Goal: Transaction & Acquisition: Book appointment/travel/reservation

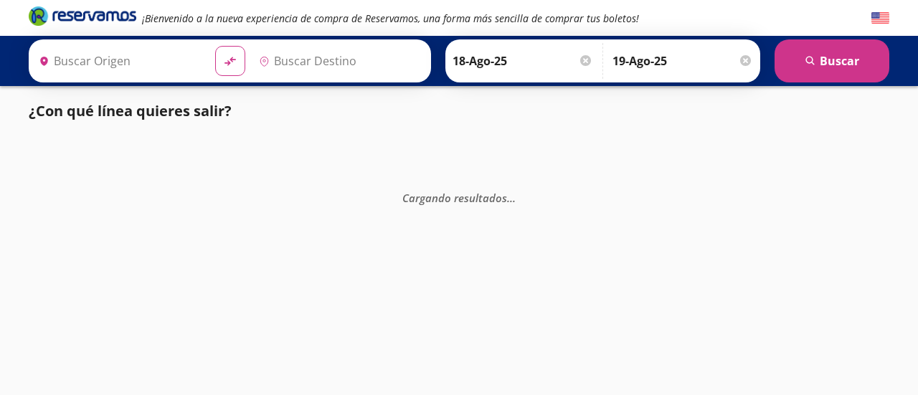
type input "Santiago de Querétaro, Querétaro"
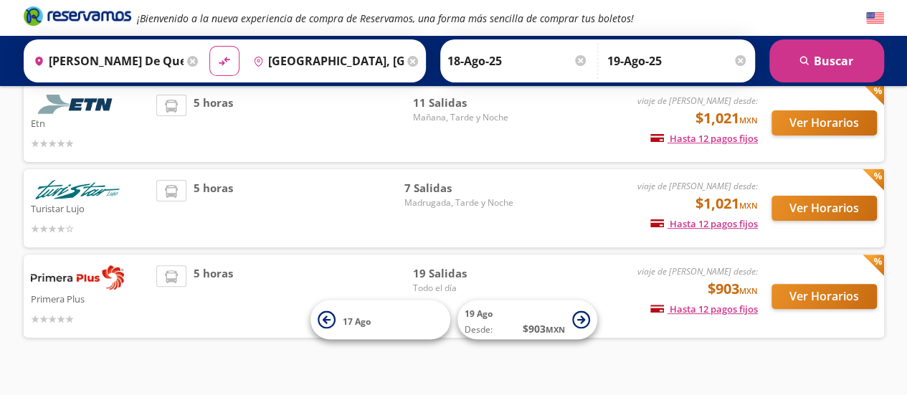
scroll to position [125, 0]
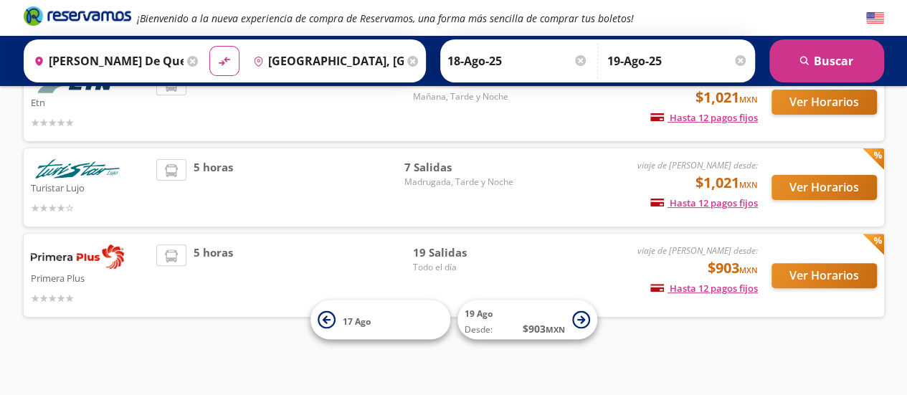
click at [526, 255] on div "viaje de ida desde: $903 MXN Hasta 12 pagos fijos Pagos fijos en compras mayore…" at bounding box center [638, 275] width 237 height 62
click at [822, 274] on button "Ver Horarios" at bounding box center [823, 275] width 105 height 25
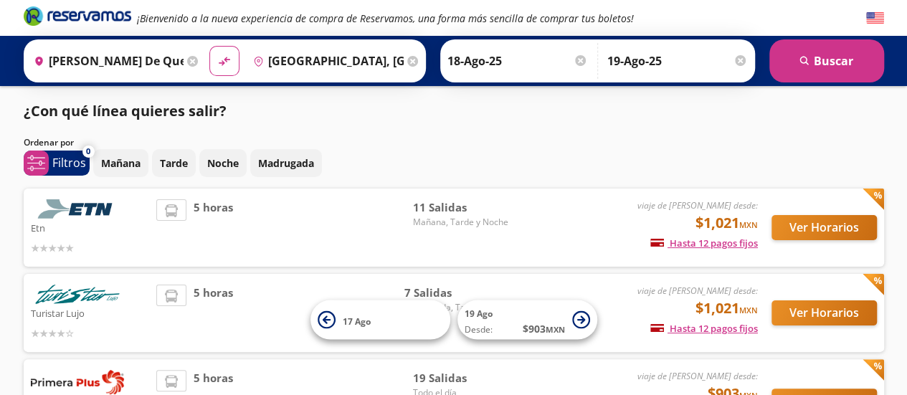
scroll to position [125, 0]
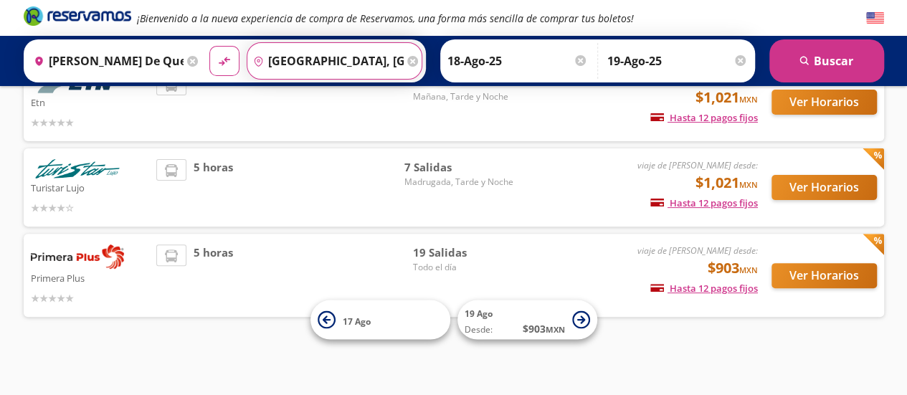
click at [351, 64] on input "Guadalajara, Jalisco" at bounding box center [325, 61] width 156 height 36
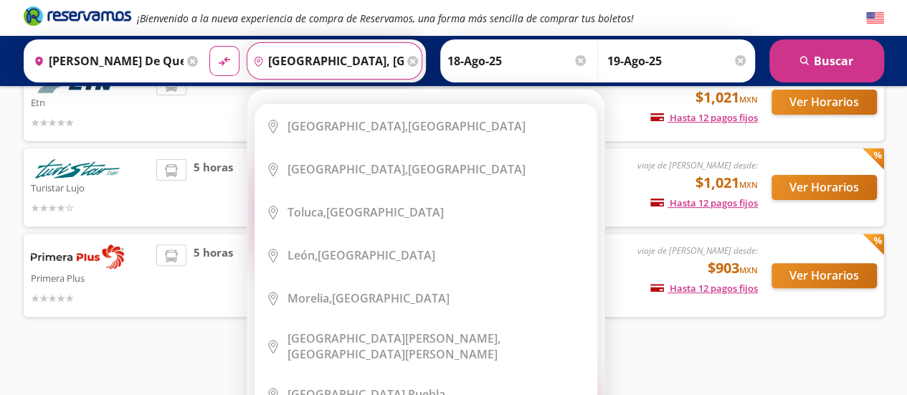
click at [378, 58] on input "Guadalajara, Jalisco" at bounding box center [325, 61] width 156 height 36
drag, startPoint x: 378, startPoint y: 58, endPoint x: 257, endPoint y: 74, distance: 121.5
click at [257, 74] on input "Guadalajara, Jalisco" at bounding box center [325, 61] width 156 height 36
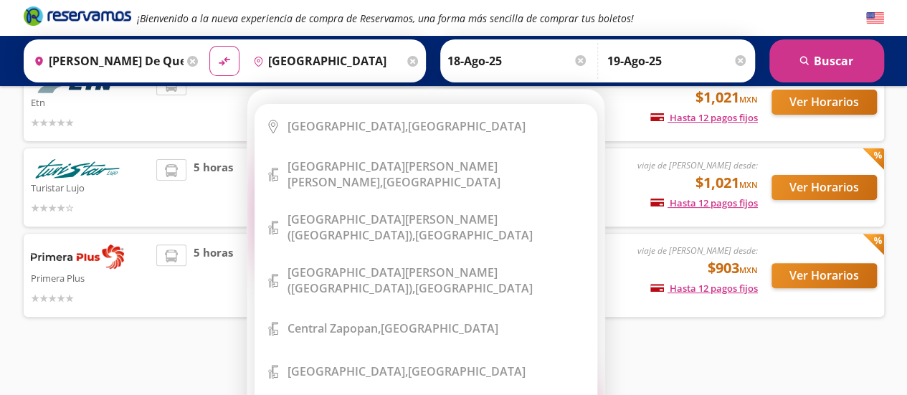
scroll to position [0, 0]
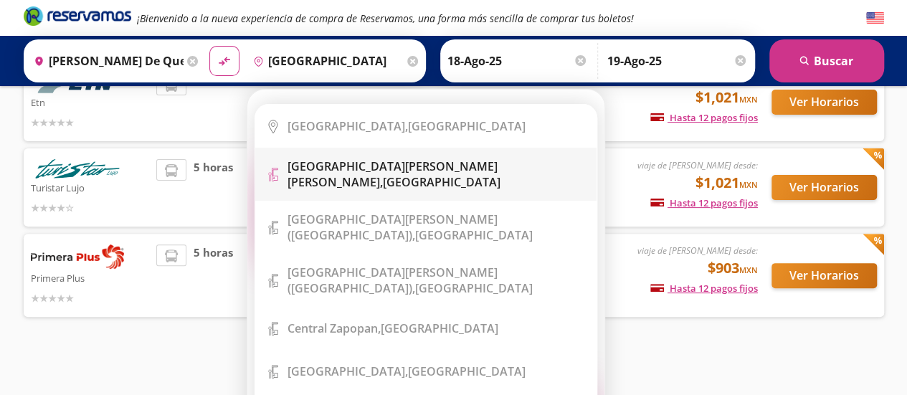
click at [400, 169] on b "[GEOGRAPHIC_DATA][PERSON_NAME][PERSON_NAME]," at bounding box center [392, 174] width 210 height 32
type input "Aeropuerto Miguel Hidalgo y Costilla, Jalisco"
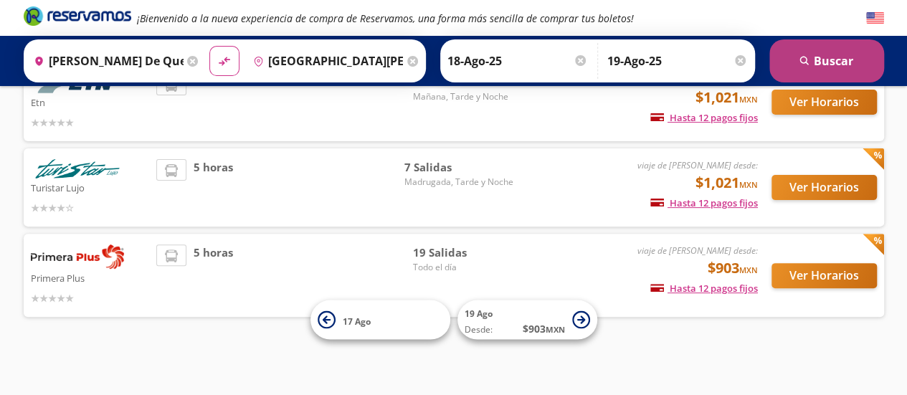
click at [829, 62] on button "search [GEOGRAPHIC_DATA]" at bounding box center [826, 60] width 115 height 43
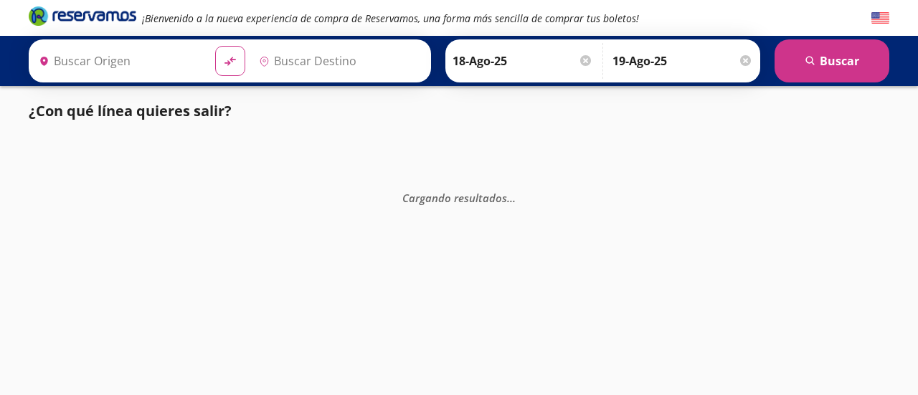
type input "Santiago de Querétaro, Querétaro"
type input "Aeropuerto Miguel Hidalgo y Costilla, Jalisco"
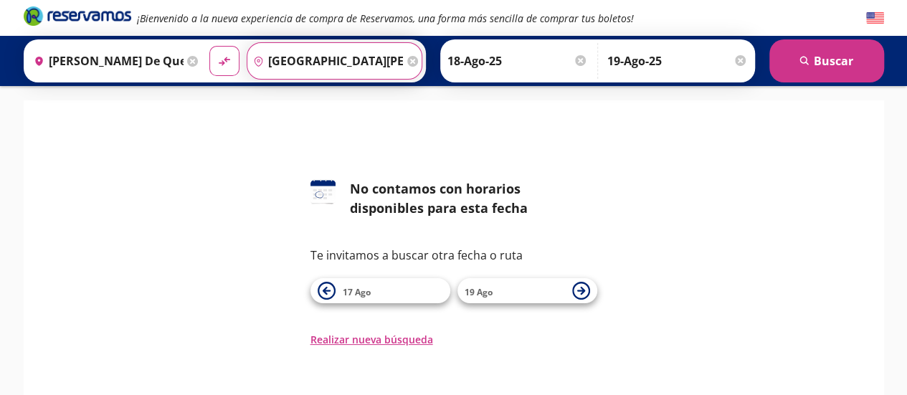
click at [340, 64] on input "Aeropuerto Miguel Hidalgo y Costilla, Jalisco" at bounding box center [325, 61] width 156 height 36
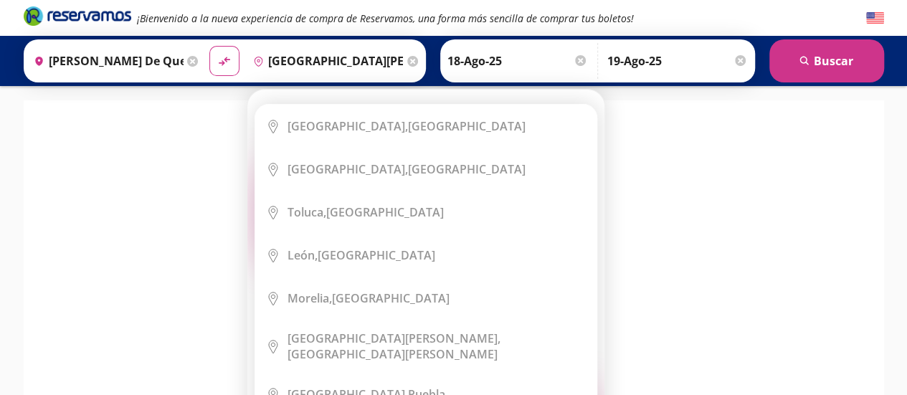
click at [407, 62] on icon at bounding box center [412, 61] width 11 height 11
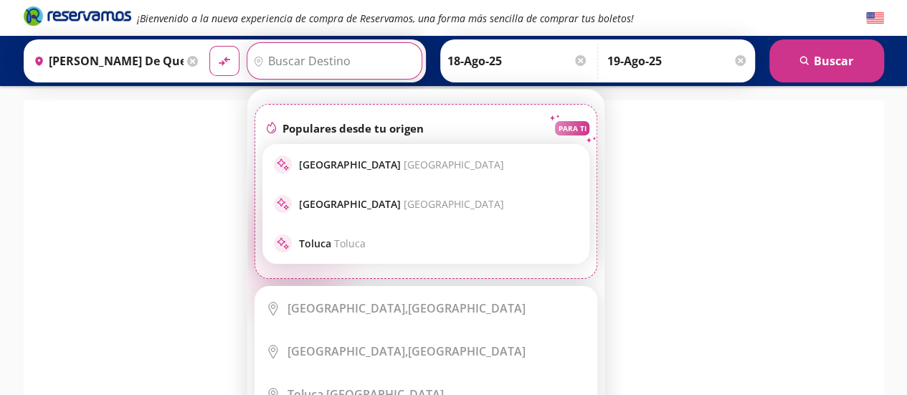
click at [314, 57] on input "Destino" at bounding box center [332, 61] width 171 height 36
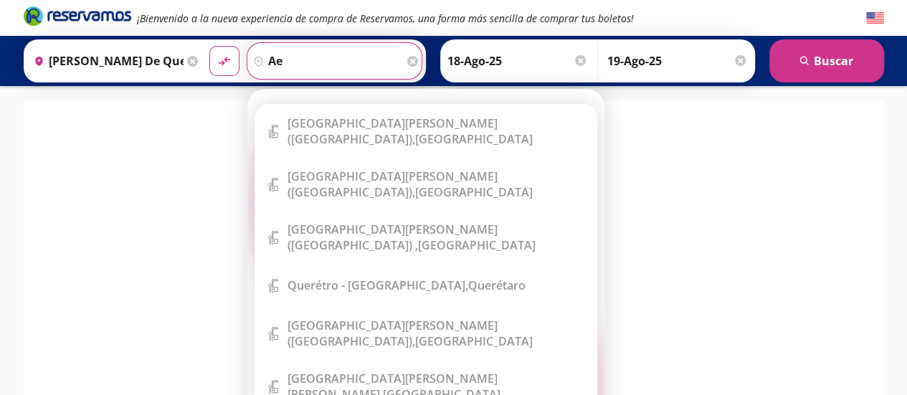
click at [283, 57] on input "ae" at bounding box center [325, 61] width 156 height 36
type input "a"
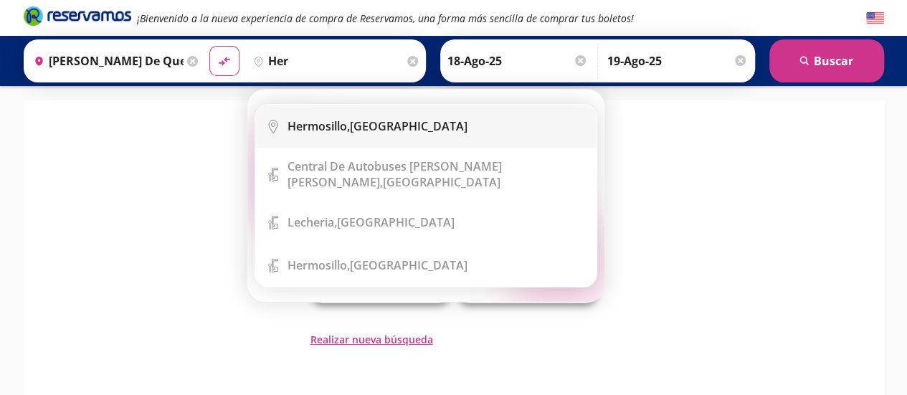
click at [335, 131] on b "Hermosillo," at bounding box center [318, 126] width 62 height 16
type input "Hermosillo, Sonora"
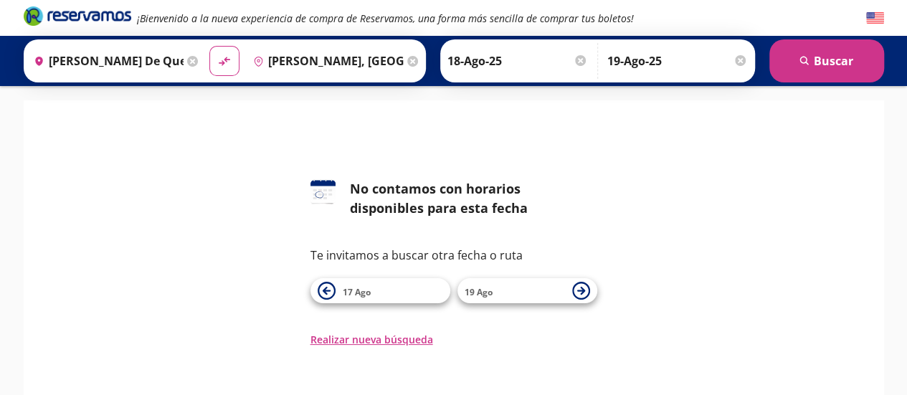
click at [576, 61] on div at bounding box center [580, 60] width 11 height 11
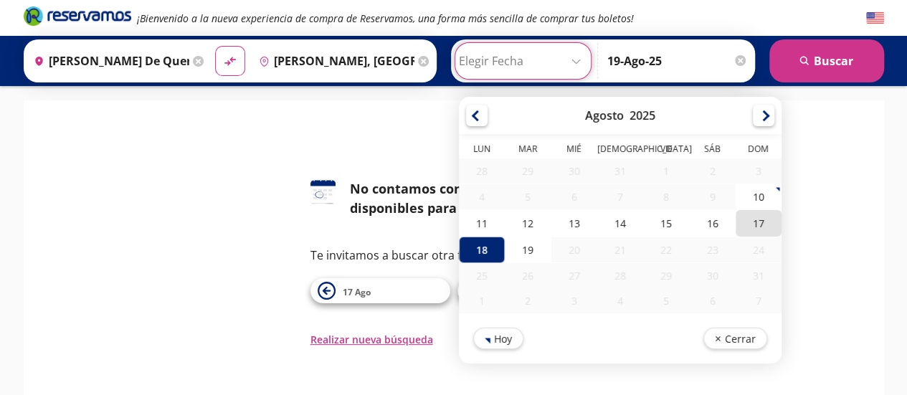
click at [752, 221] on div "17" at bounding box center [758, 223] width 46 height 27
type input "17-Ago-25"
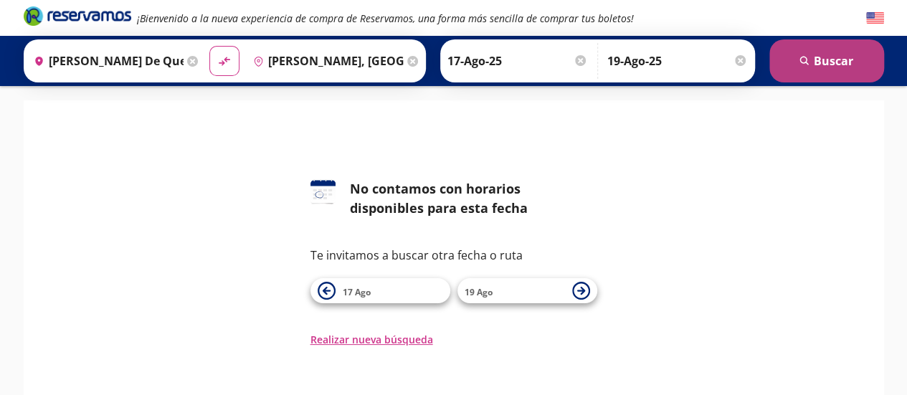
click at [828, 65] on button "search [GEOGRAPHIC_DATA]" at bounding box center [826, 60] width 115 height 43
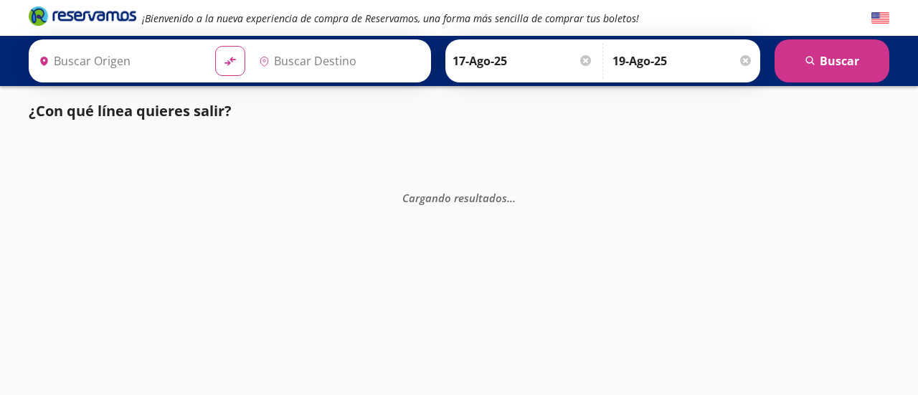
type input "Santiago de Querétaro, Querétaro"
type input "Hermosillo, Sonora"
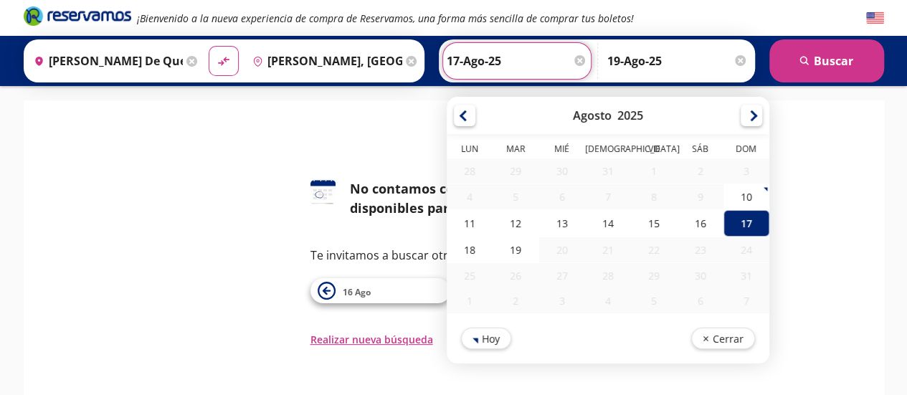
click at [522, 57] on input "17-Ago-25" at bounding box center [517, 61] width 141 height 36
click at [466, 246] on div "18" at bounding box center [470, 250] width 46 height 27
type input "18-Ago-25"
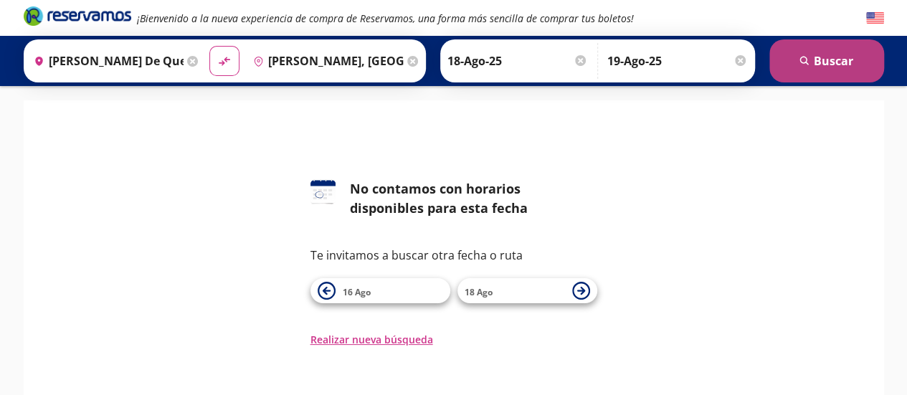
click at [820, 61] on button "search [GEOGRAPHIC_DATA]" at bounding box center [826, 60] width 115 height 43
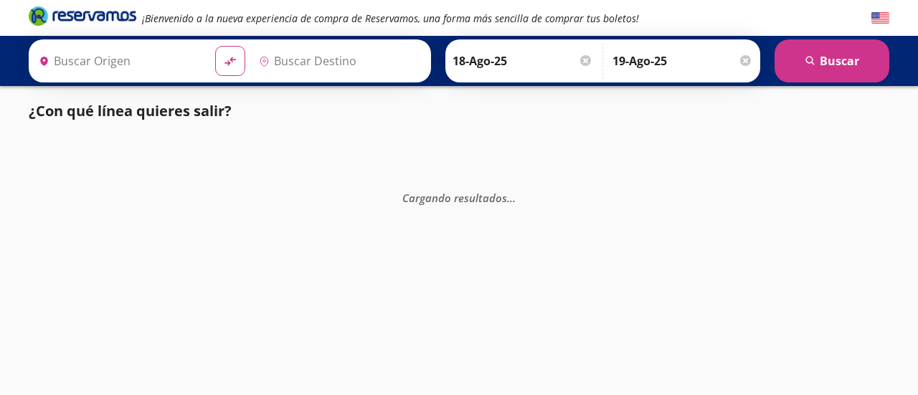
type input "Santiago de Querétaro, Querétaro"
type input "Hermosillo, Sonora"
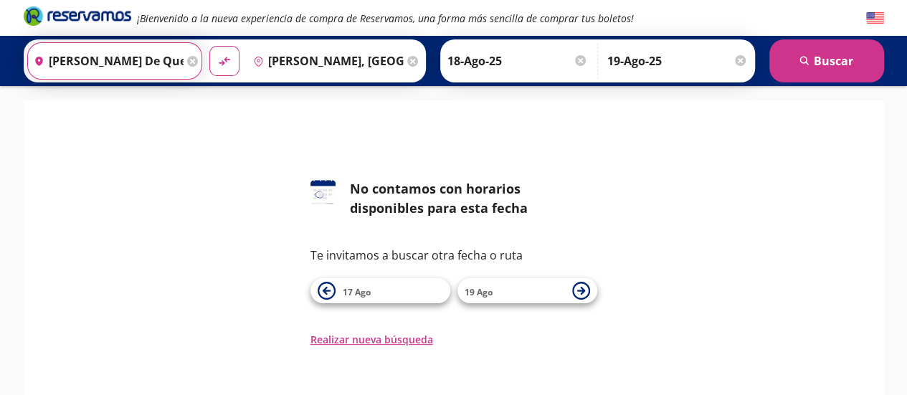
click at [158, 58] on input "Santiago de Querétaro, Querétaro" at bounding box center [106, 61] width 156 height 36
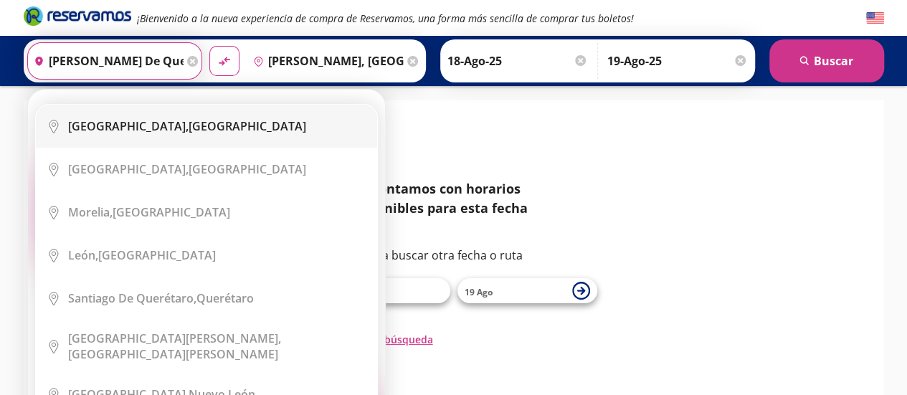
click at [152, 131] on b "[GEOGRAPHIC_DATA]," at bounding box center [128, 126] width 120 height 16
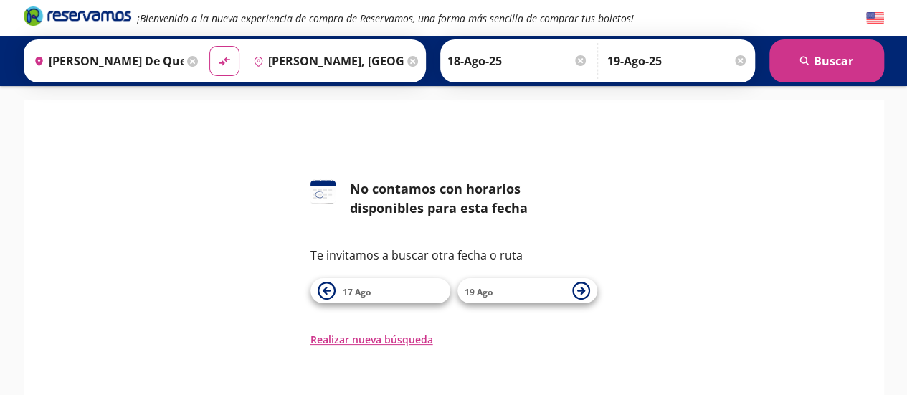
type input "Ciudad de México, Distrito Federal"
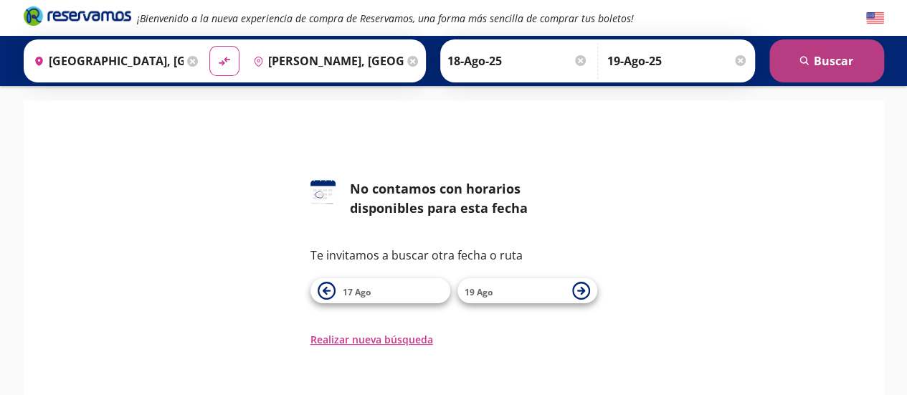
click at [835, 63] on button "search [GEOGRAPHIC_DATA]" at bounding box center [826, 60] width 115 height 43
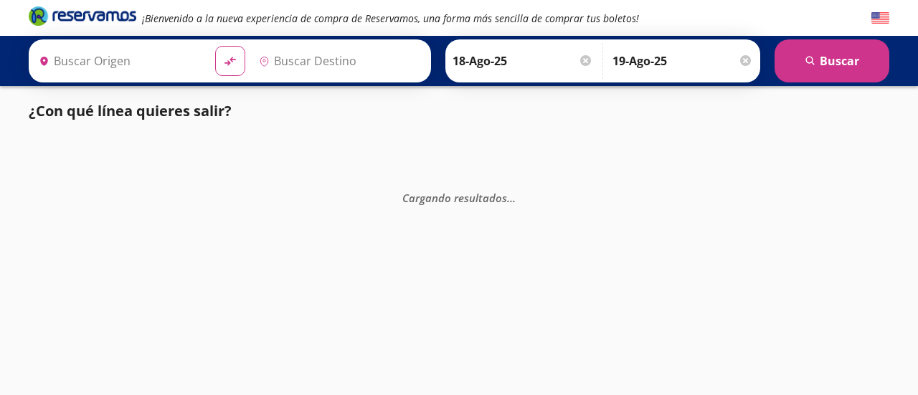
type input "Ciudad de México, Distrito Federal"
type input "Hermosillo, Sonora"
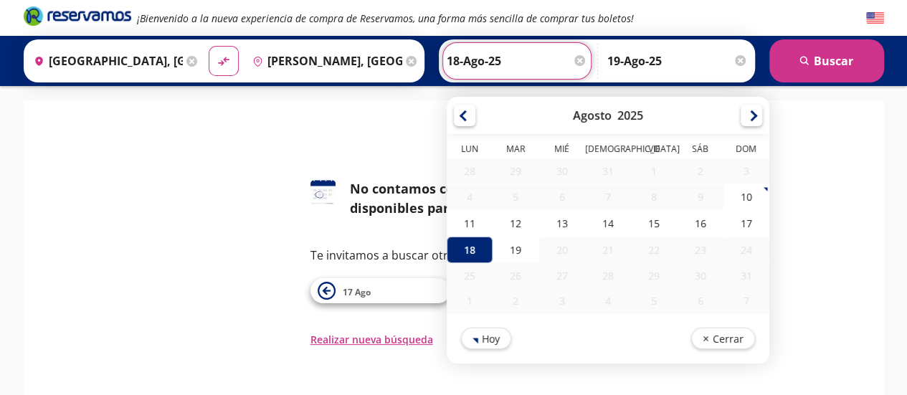
click at [489, 65] on input "18-Ago-25" at bounding box center [517, 61] width 141 height 36
click at [743, 230] on div "17" at bounding box center [746, 223] width 46 height 27
type input "17-Ago-25"
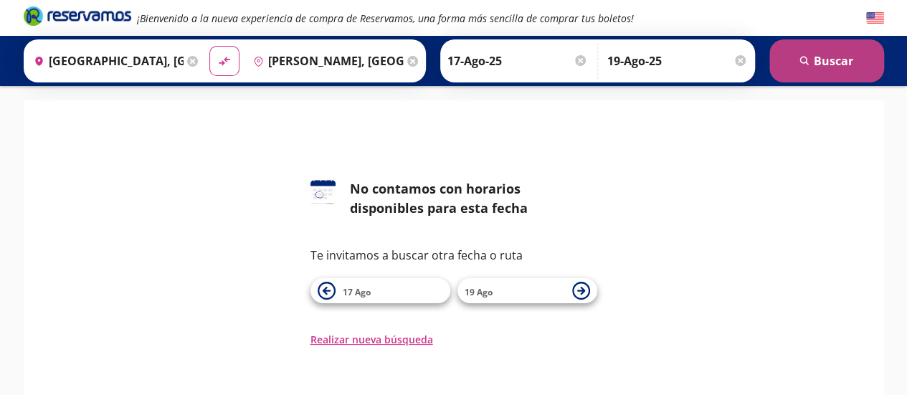
click at [830, 77] on button "search [GEOGRAPHIC_DATA]" at bounding box center [826, 60] width 115 height 43
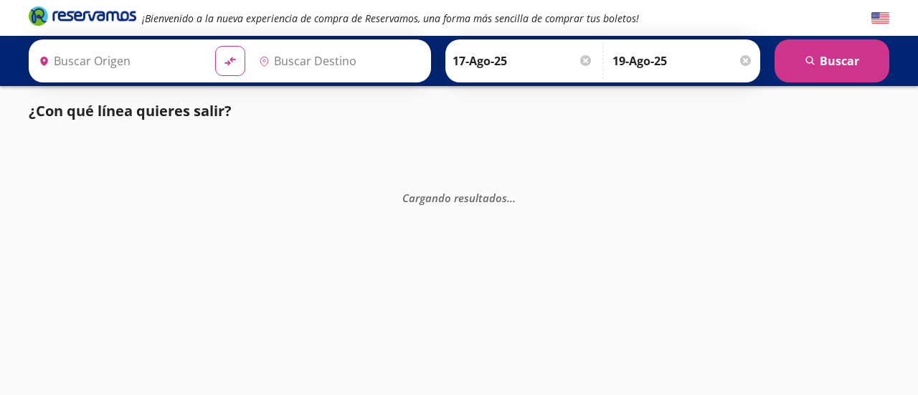
type input "Ciudad de México, Distrito Federal"
type input "Hermosillo, Sonora"
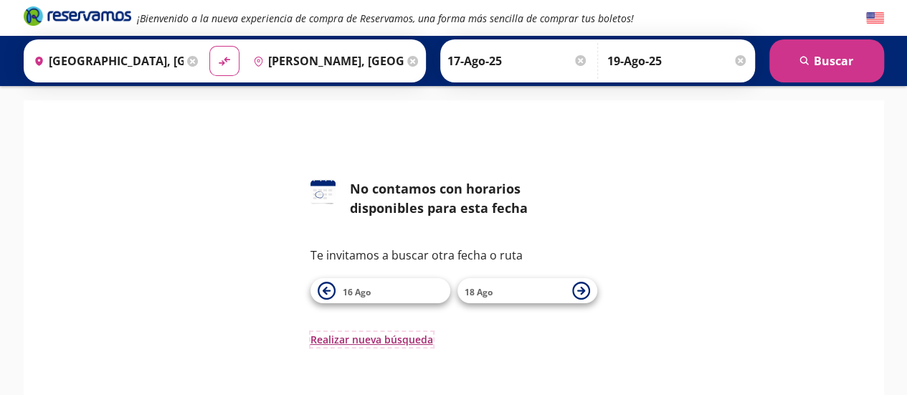
click at [362, 339] on button "Realizar nueva búsqueda" at bounding box center [371, 339] width 123 height 15
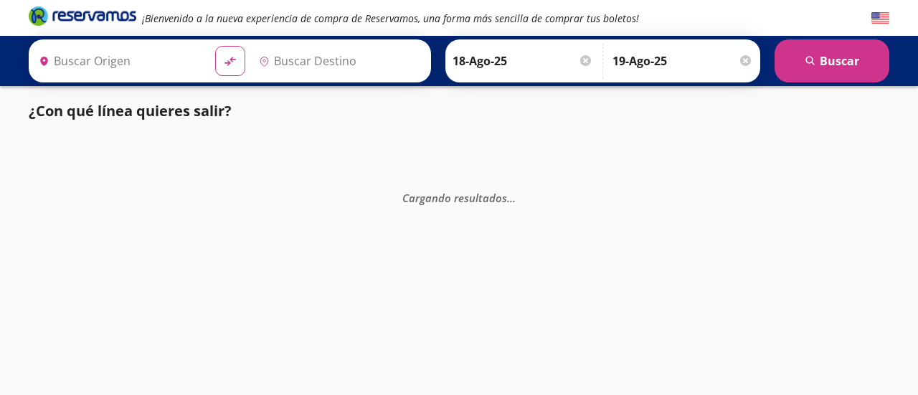
type input "Central de Autobuses, [GEOGRAPHIC_DATA]"
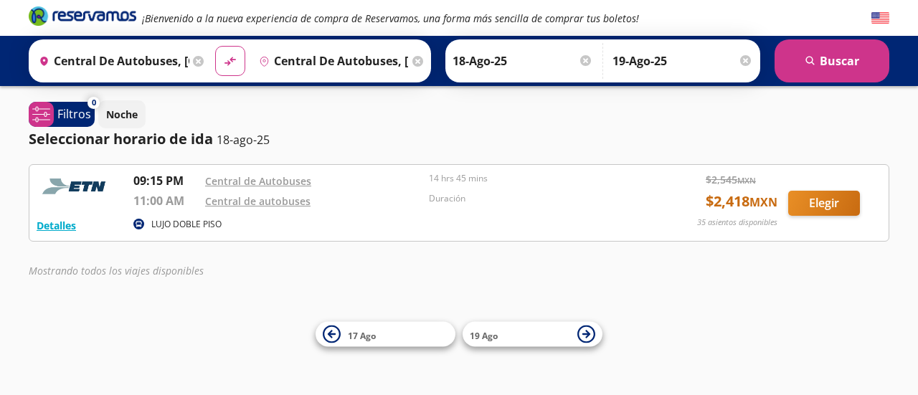
click at [155, 62] on input "Central de Autobuses, [GEOGRAPHIC_DATA]" at bounding box center [111, 61] width 156 height 36
click at [328, 54] on input "Central de Autobuses, [GEOGRAPHIC_DATA]" at bounding box center [331, 61] width 156 height 36
click at [167, 64] on input "Central de Autobuses, [GEOGRAPHIC_DATA]" at bounding box center [111, 61] width 156 height 36
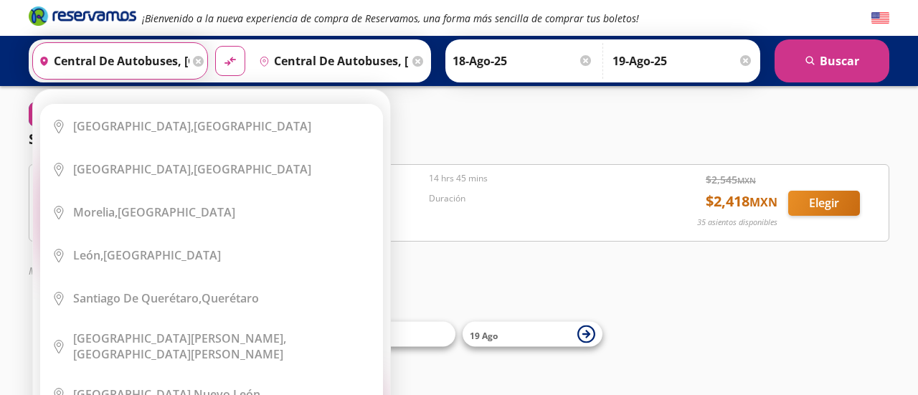
click at [183, 64] on input "Central de Autobuses, [GEOGRAPHIC_DATA]" at bounding box center [111, 61] width 156 height 36
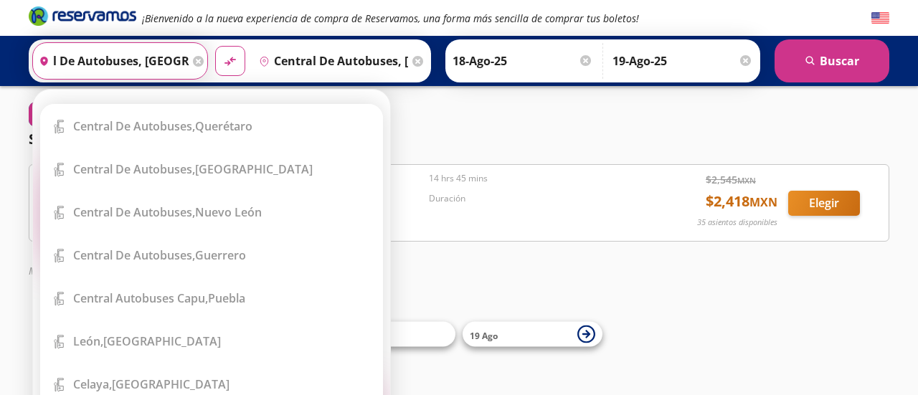
type input "central de autobuses, [GEOGRAPHIC_DATA]"
click at [401, 65] on input "Central de Autobuses, [GEOGRAPHIC_DATA]" at bounding box center [331, 61] width 156 height 36
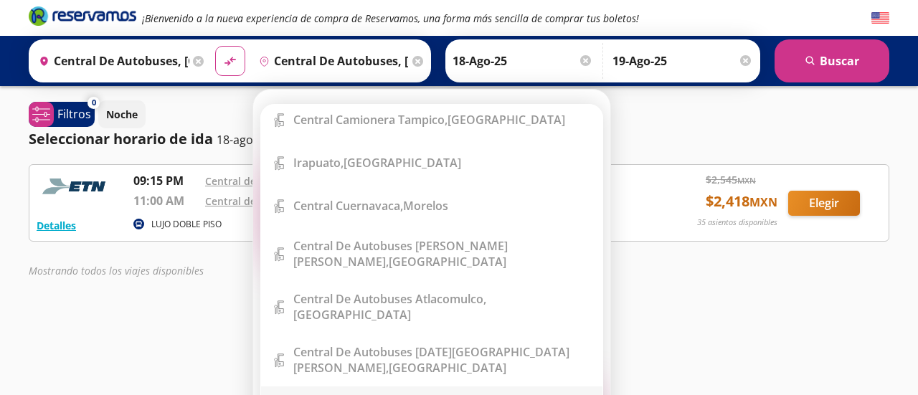
drag, startPoint x: 591, startPoint y: 378, endPoint x: 333, endPoint y: 388, distance: 259.0
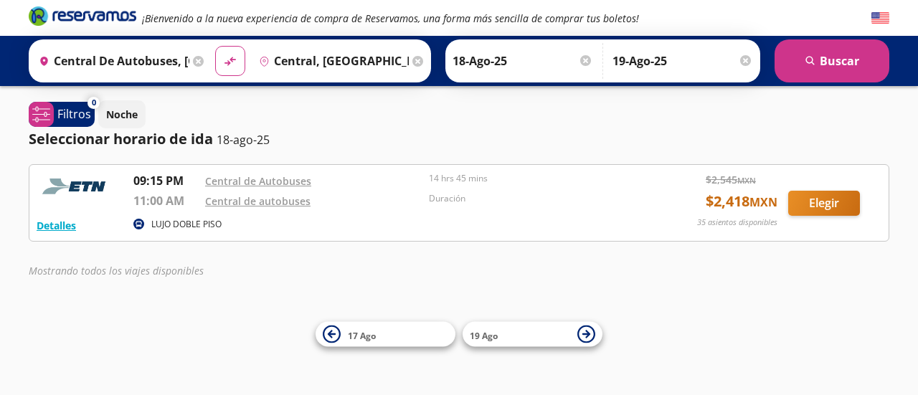
click at [333, 388] on div "¡Bienvenido a la nueva experiencia de compra de Reservamos, una forma más senci…" at bounding box center [459, 197] width 918 height 395
click at [372, 65] on input "Central, [GEOGRAPHIC_DATA]" at bounding box center [331, 61] width 156 height 36
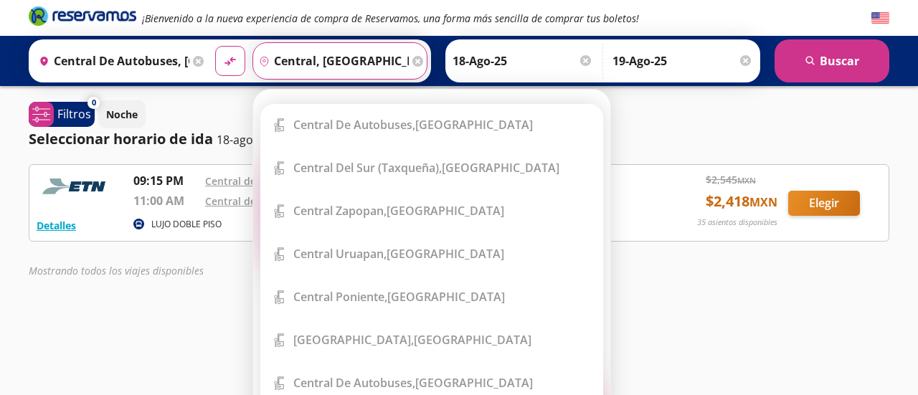
scroll to position [625, 0]
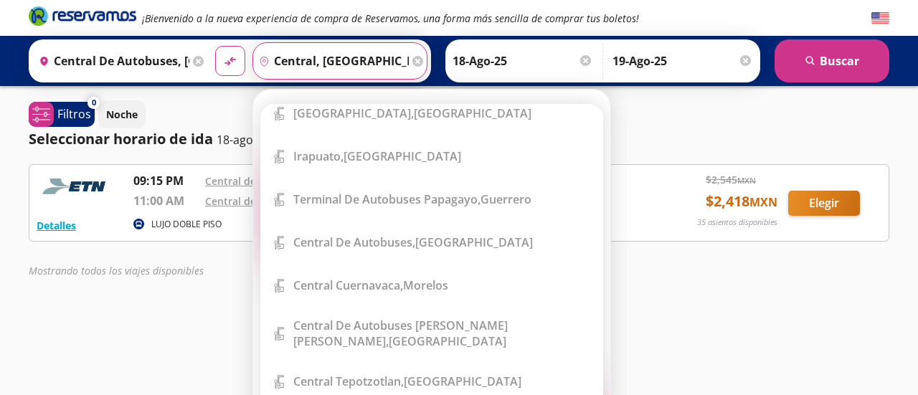
type input "central, [GEOGRAPHIC_DATA]"
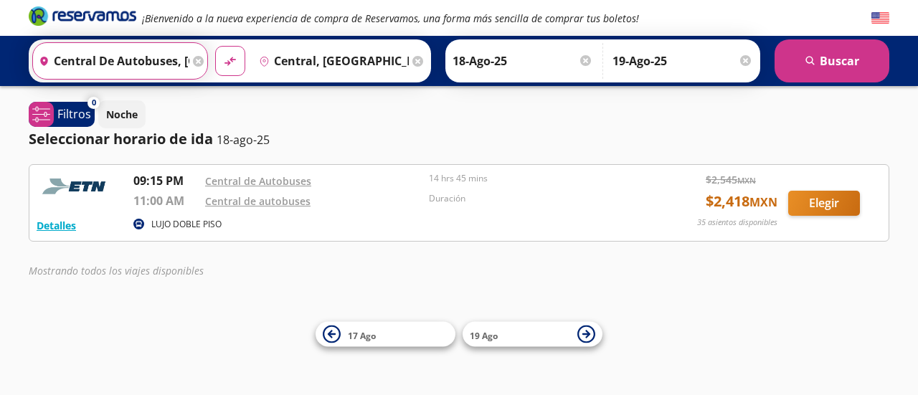
click at [183, 61] on input "central de autobuses, [GEOGRAPHIC_DATA]" at bounding box center [111, 61] width 156 height 36
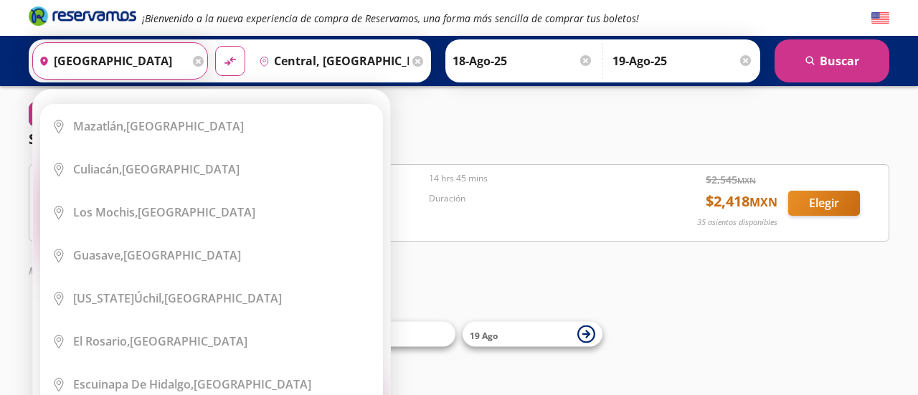
click at [108, 57] on input "[GEOGRAPHIC_DATA]" at bounding box center [111, 61] width 156 height 36
type input "s"
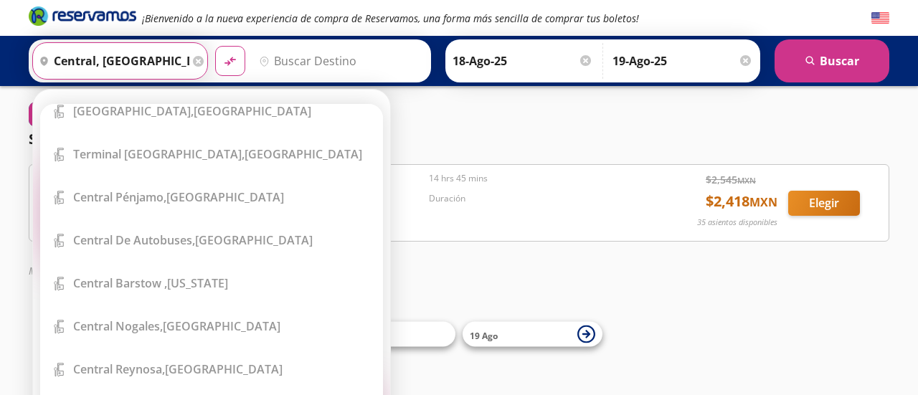
scroll to position [1251, 0]
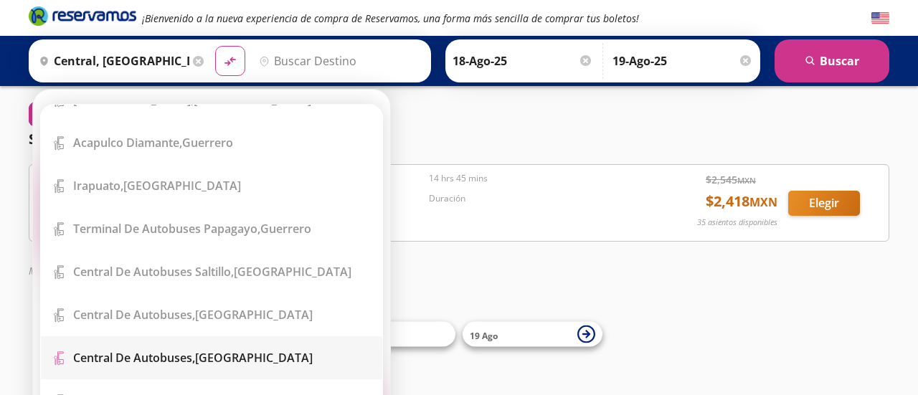
click at [176, 363] on li "Terminal Icon" at bounding box center [211, 357] width 341 height 43
type input "Central de Autobuses, [GEOGRAPHIC_DATA]"
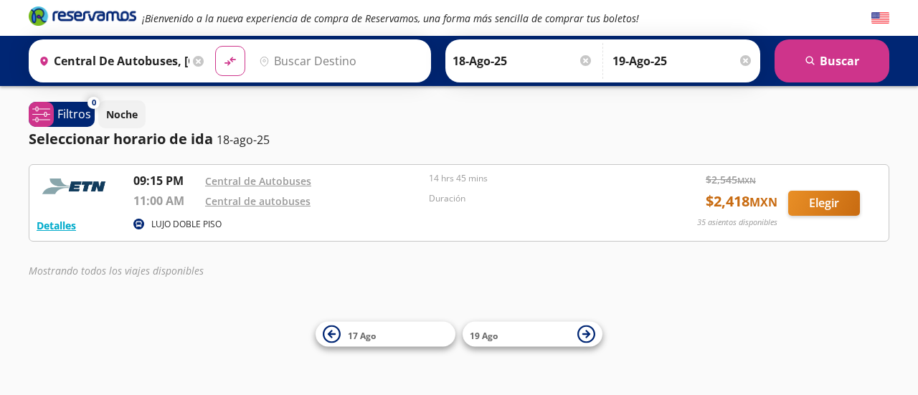
click at [323, 64] on input "Destino" at bounding box center [338, 61] width 171 height 36
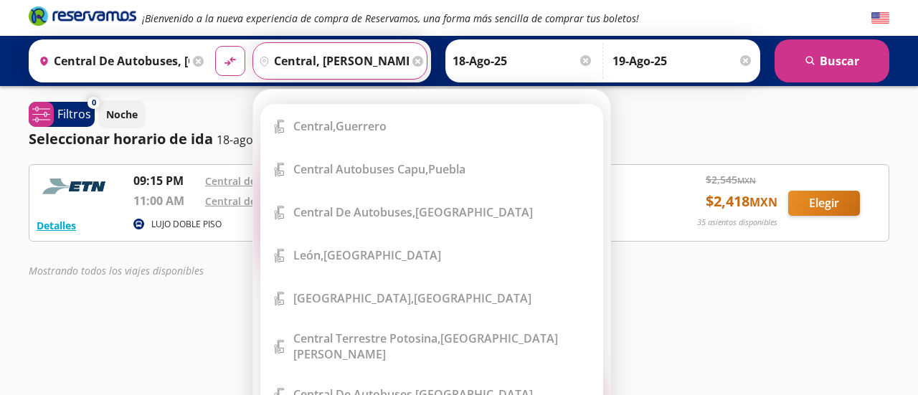
scroll to position [0, 0]
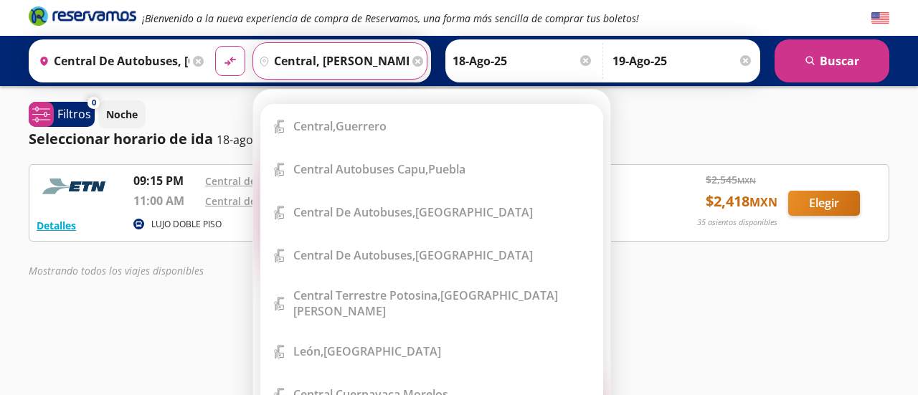
type input "central, [PERSON_NAME]"
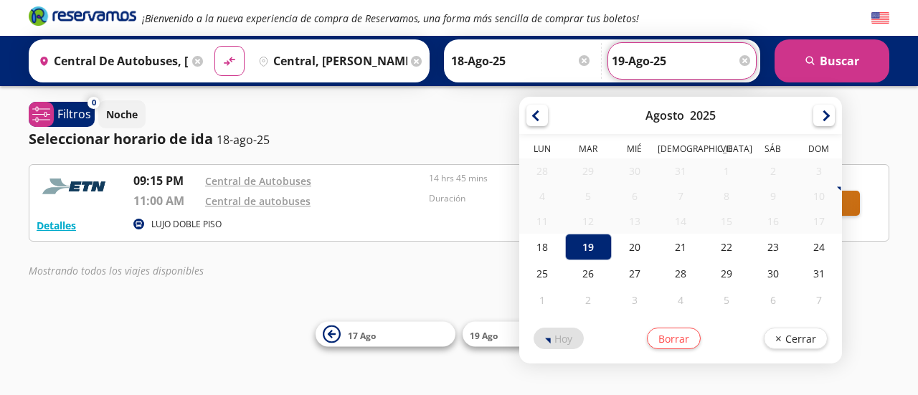
click at [675, 59] on input "19-Ago-25" at bounding box center [681, 61] width 141 height 36
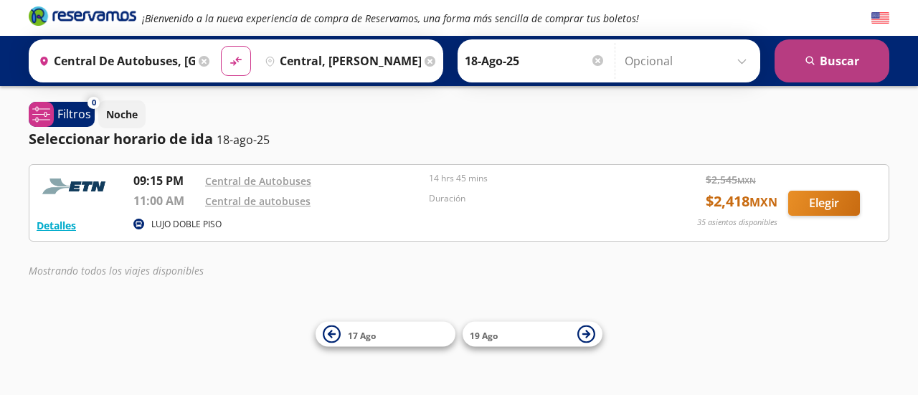
click at [840, 61] on button "search [GEOGRAPHIC_DATA]" at bounding box center [831, 60] width 115 height 43
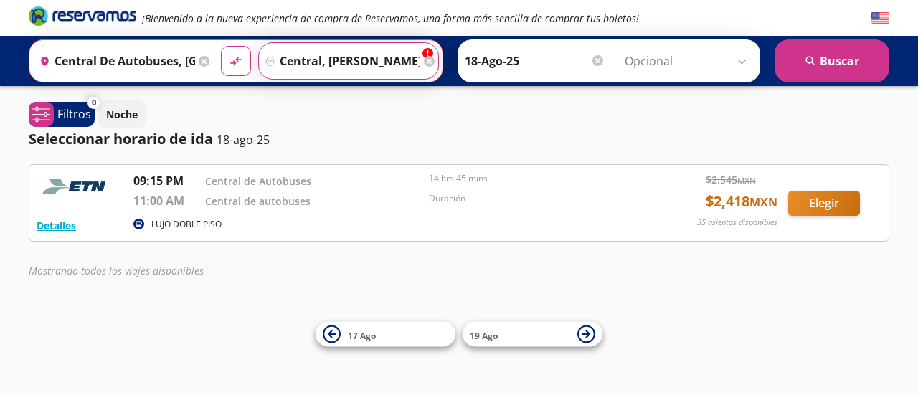
click at [409, 61] on input "central, [PERSON_NAME]" at bounding box center [339, 61] width 161 height 36
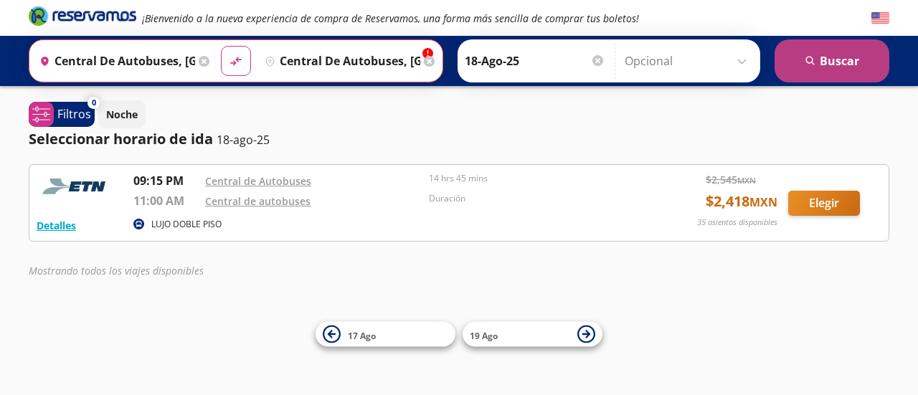
click at [847, 60] on button "search [GEOGRAPHIC_DATA]" at bounding box center [831, 60] width 115 height 43
click at [850, 58] on button "search [GEOGRAPHIC_DATA]" at bounding box center [831, 60] width 115 height 43
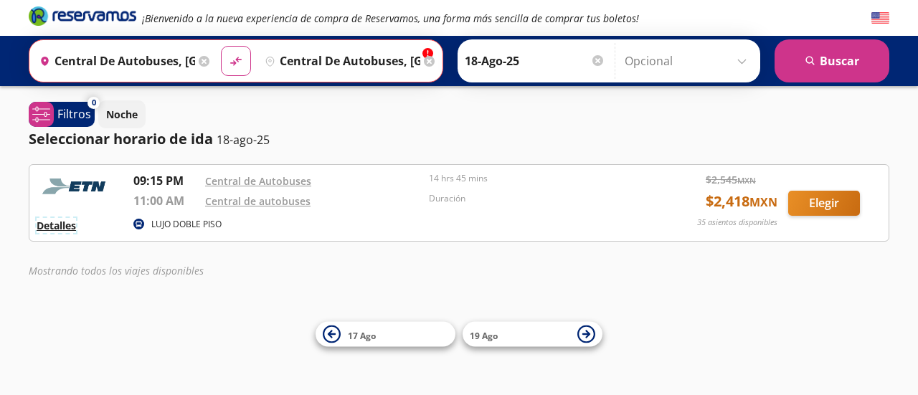
click at [65, 224] on button "Detalles" at bounding box center [56, 225] width 39 height 15
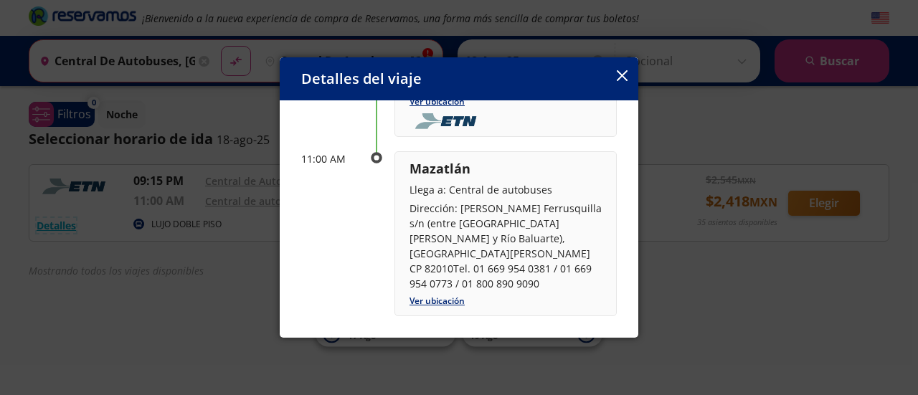
scroll to position [295, 0]
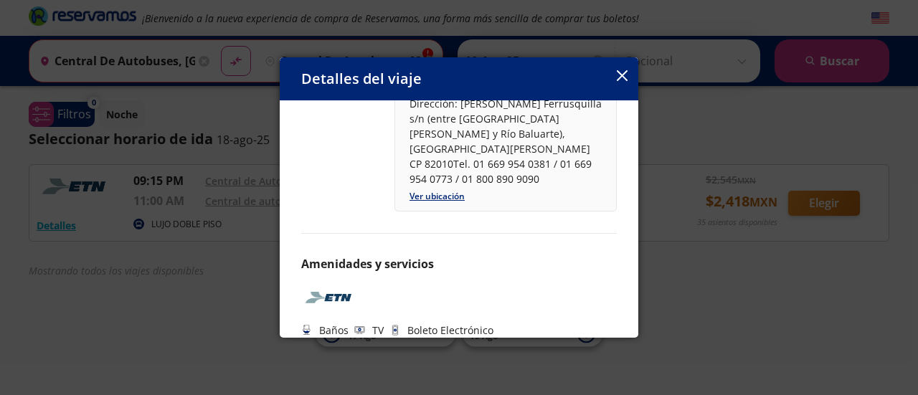
click at [623, 77] on icon "button" at bounding box center [621, 75] width 11 height 11
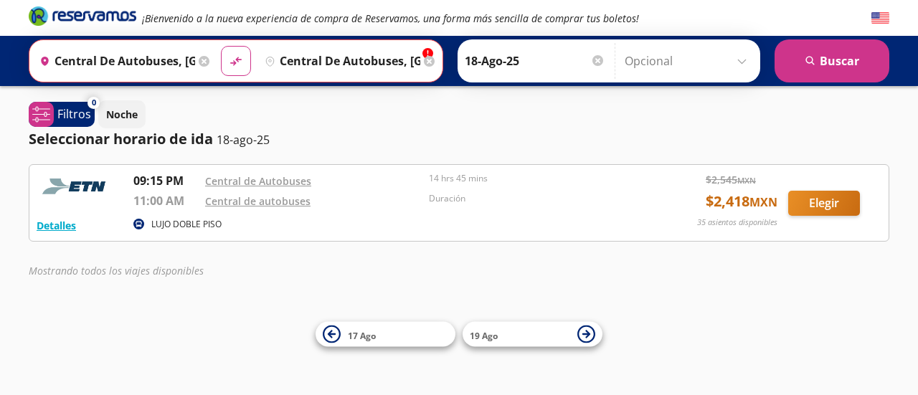
click at [406, 61] on input "central de autobuses, [GEOGRAPHIC_DATA]" at bounding box center [339, 61] width 161 height 36
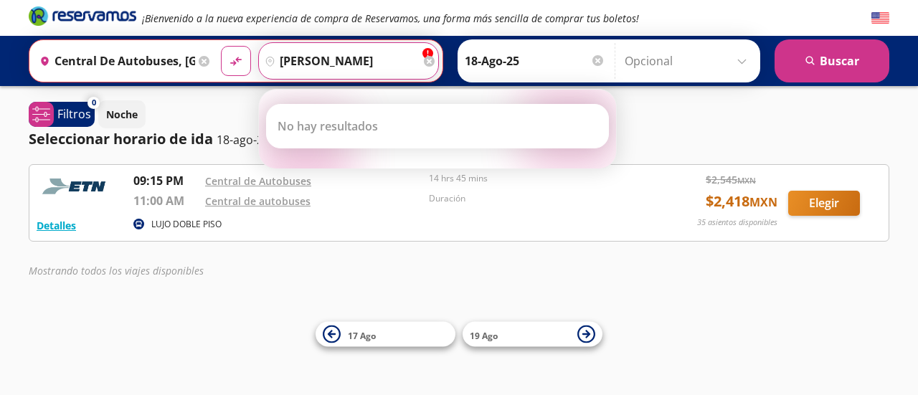
click at [345, 58] on input "[PERSON_NAME]" at bounding box center [339, 61] width 161 height 36
type input "h"
type input "s"
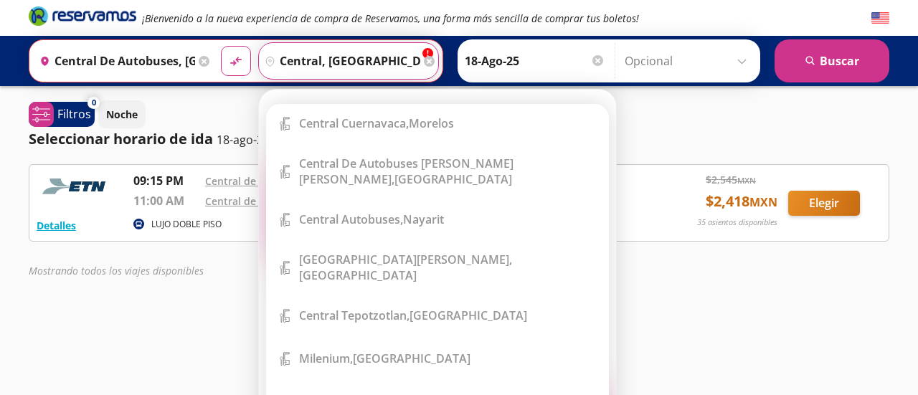
scroll to position [728, 0]
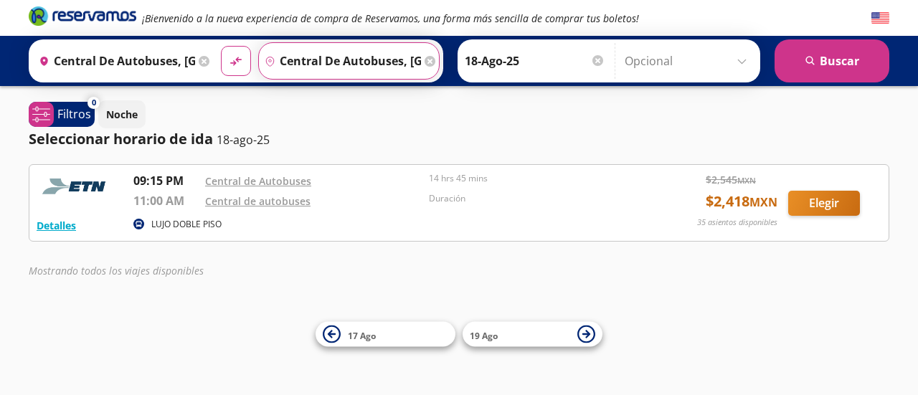
click at [376, 57] on input "Central de Autobuses, [GEOGRAPHIC_DATA][PERSON_NAME]" at bounding box center [340, 61] width 162 height 36
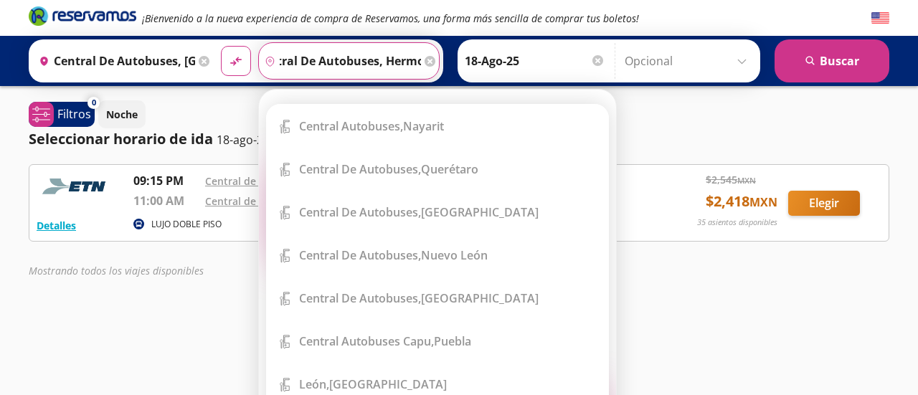
scroll to position [0, 32]
type input "central de autobuses, hermo"
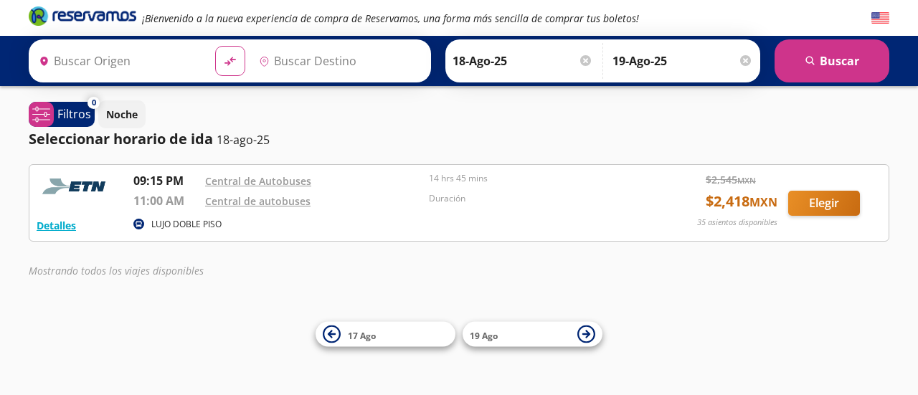
type input "Central de Autobuses, Querétaro"
type input "Central de Autobuses, Sinaloa"
click at [195, 63] on icon at bounding box center [198, 61] width 11 height 11
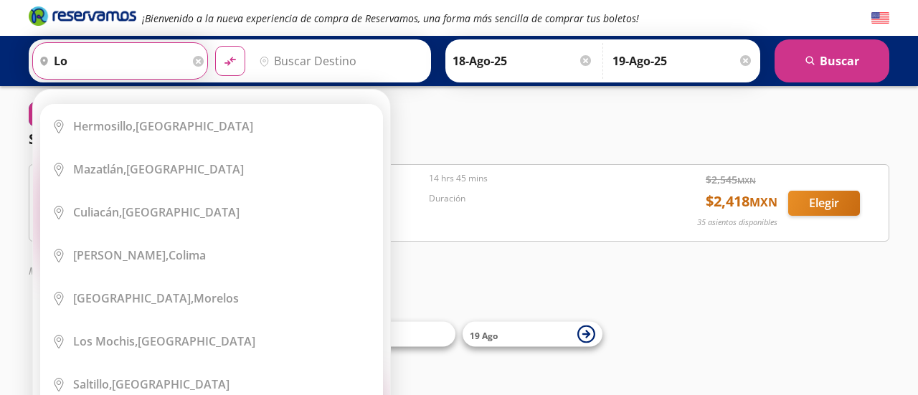
type input "l"
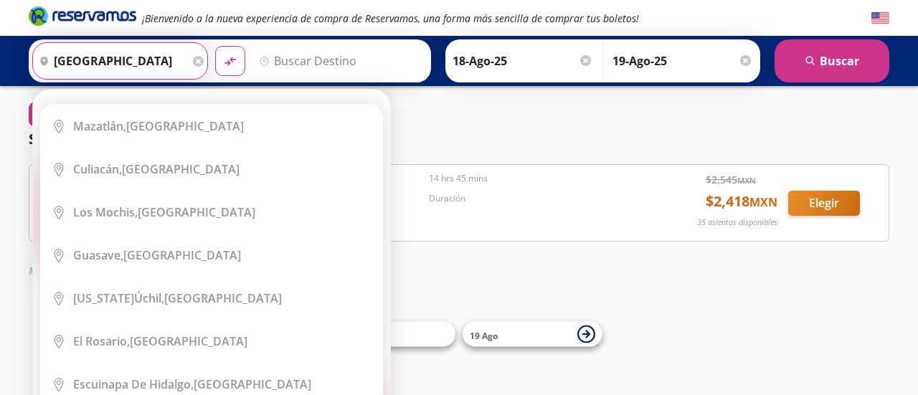
click at [54, 58] on input "[GEOGRAPHIC_DATA]" at bounding box center [111, 61] width 156 height 36
click at [178, 62] on input "central de autobuses sinaloa" at bounding box center [111, 61] width 156 height 36
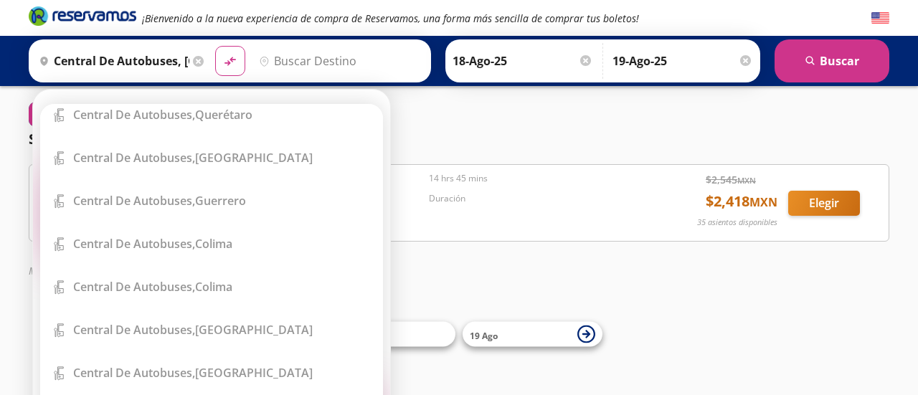
scroll to position [625, 0]
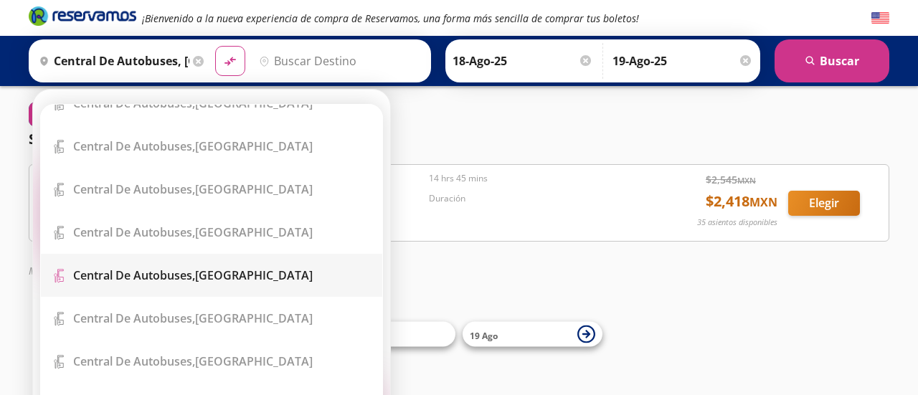
click at [153, 275] on b "Central de Autobuses," at bounding box center [134, 275] width 122 height 16
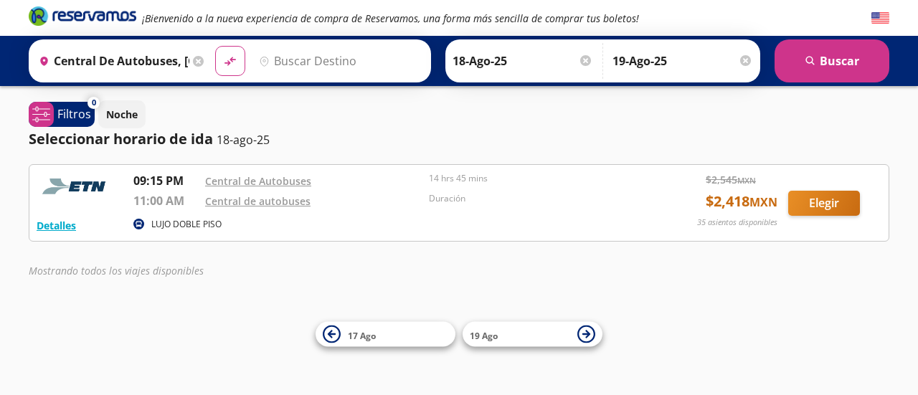
type input "Central de Autobuses, [GEOGRAPHIC_DATA]"
click at [299, 61] on input "Destino" at bounding box center [338, 61] width 171 height 36
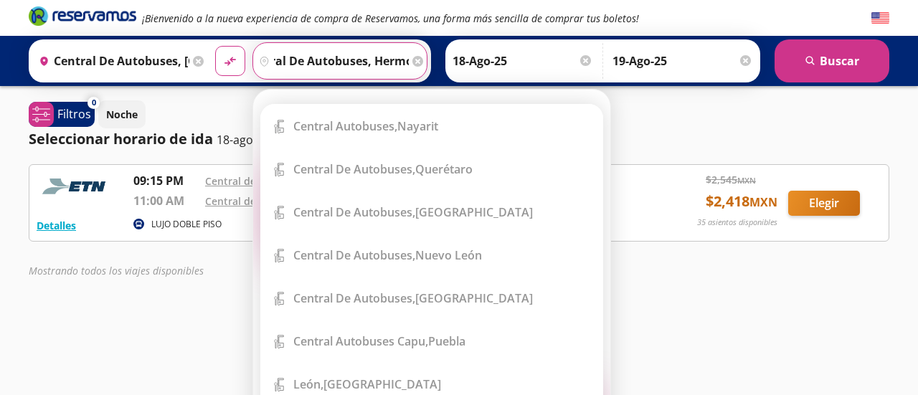
scroll to position [0, 37]
type input "central de autobuses, [GEOGRAPHIC_DATA]"
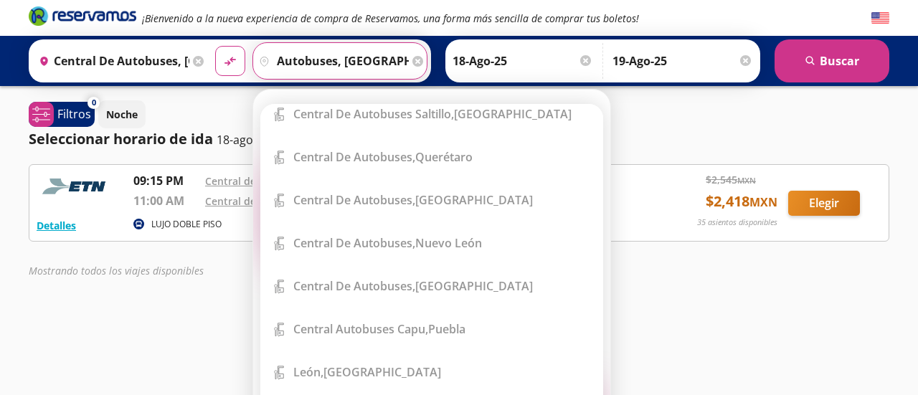
scroll to position [49, 0]
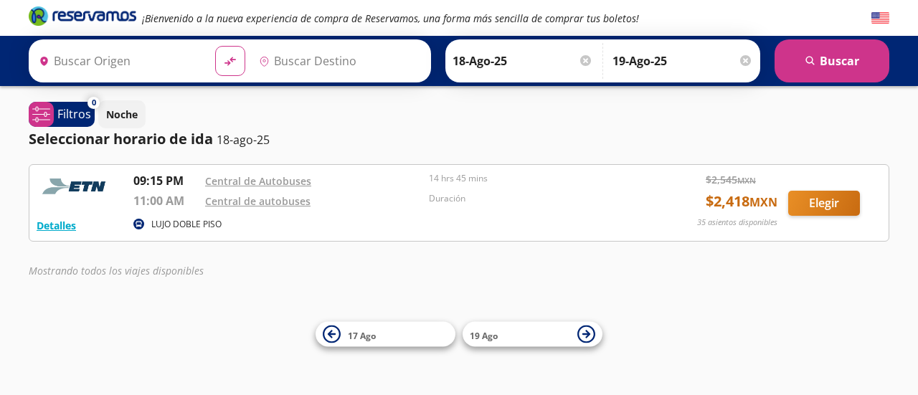
type input "Central de Autobuses, [GEOGRAPHIC_DATA]"
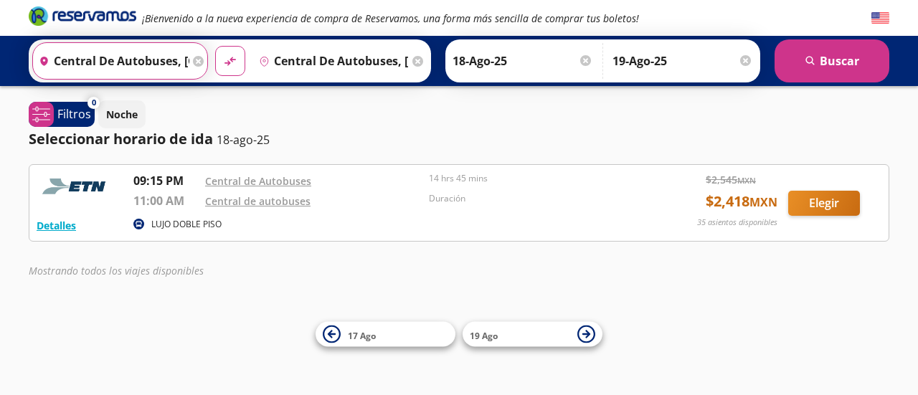
click at [148, 57] on input "Central de Autobuses, [GEOGRAPHIC_DATA]" at bounding box center [111, 61] width 156 height 36
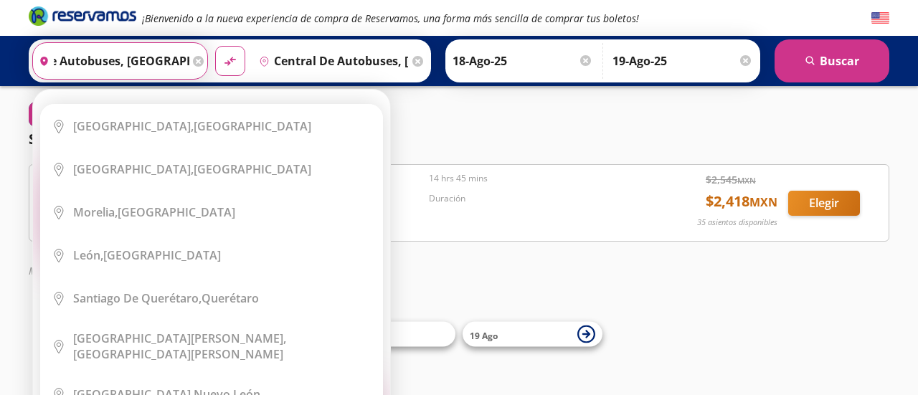
scroll to position [0, 0]
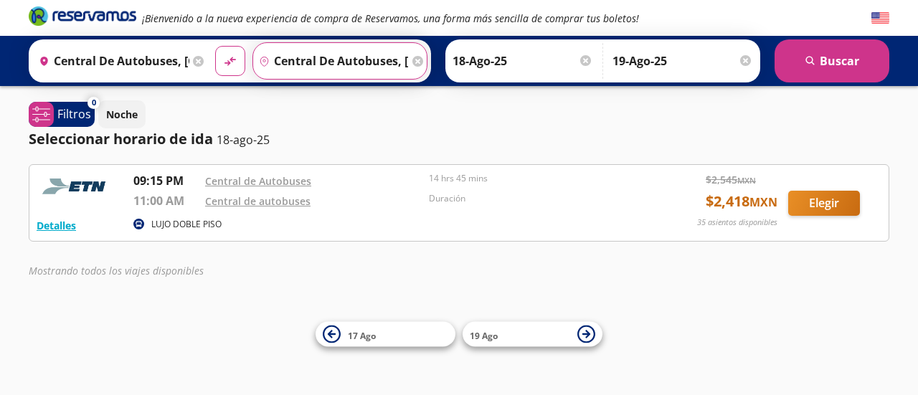
click at [348, 61] on input "Central de Autobuses, [GEOGRAPHIC_DATA]" at bounding box center [331, 61] width 156 height 36
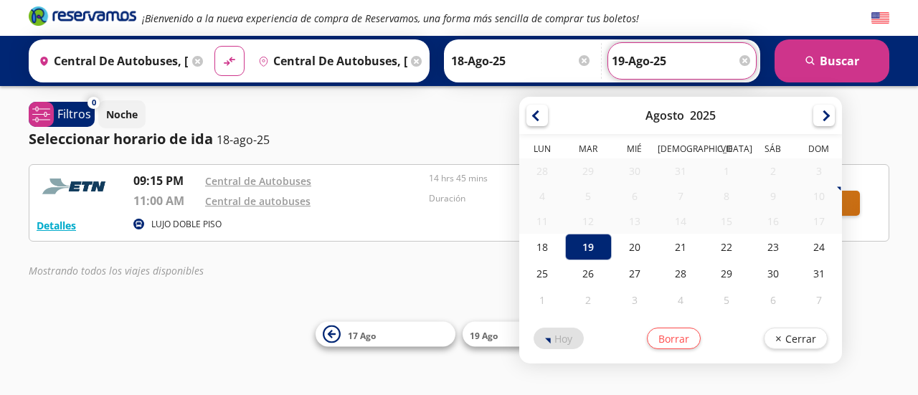
click at [672, 59] on input "19-Ago-25" at bounding box center [681, 61] width 141 height 36
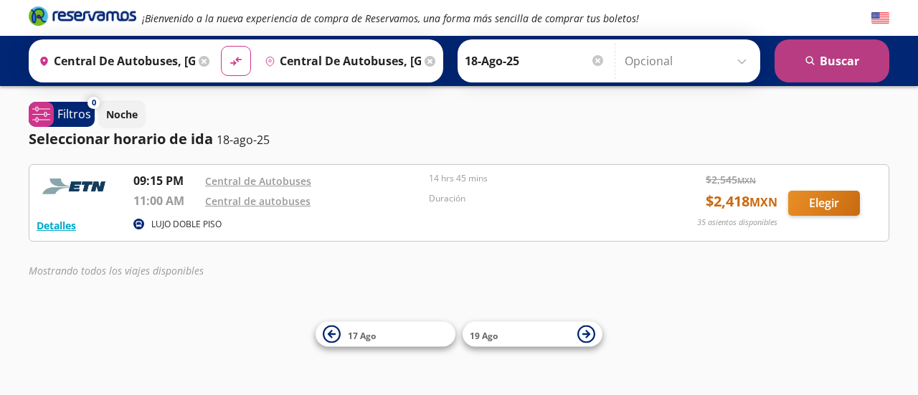
click at [834, 58] on button "search [GEOGRAPHIC_DATA]" at bounding box center [831, 60] width 115 height 43
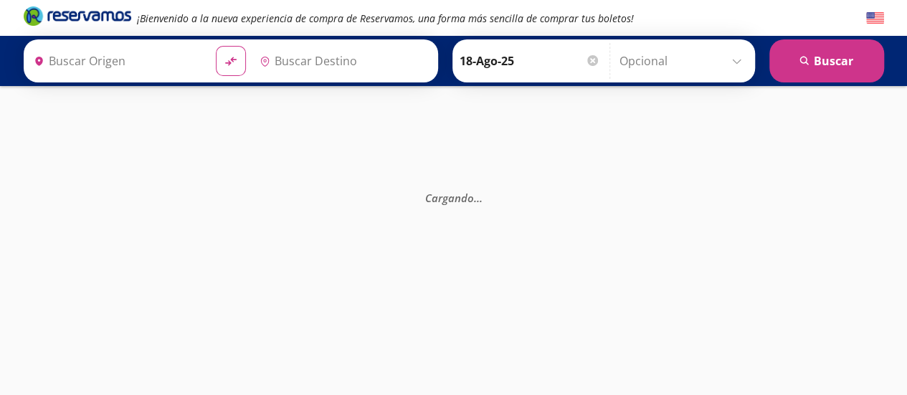
type input "Central de Autobuses, [GEOGRAPHIC_DATA]"
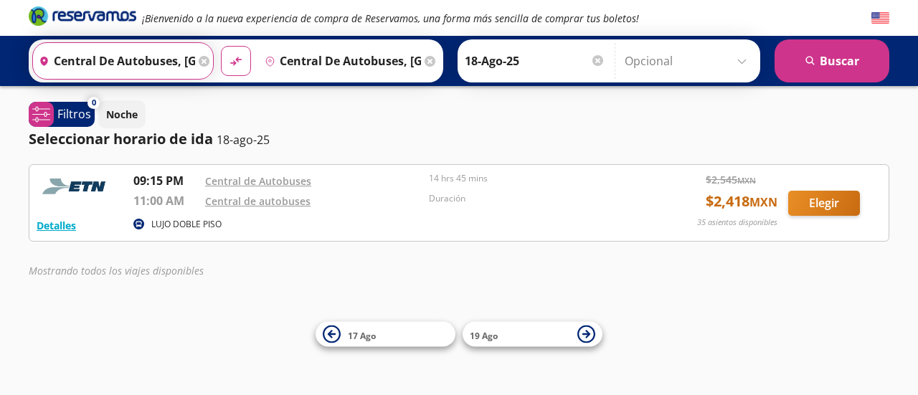
click at [179, 61] on input "Central de Autobuses, [GEOGRAPHIC_DATA]" at bounding box center [114, 61] width 162 height 36
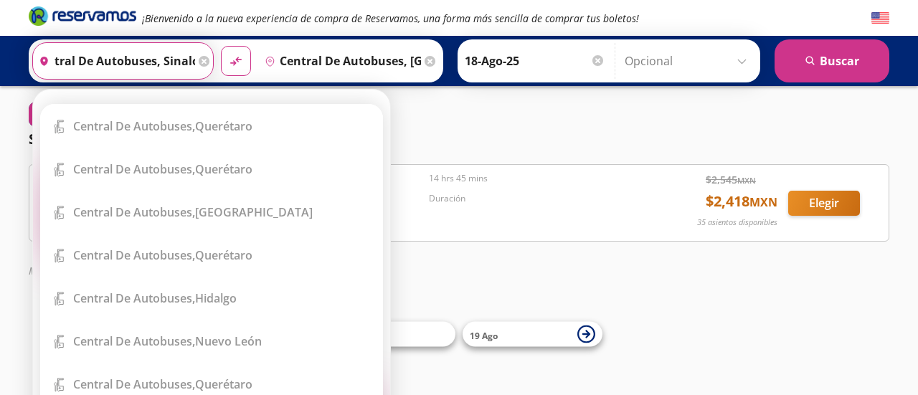
scroll to position [0, 34]
type input "central de autobuses, [GEOGRAPHIC_DATA]"
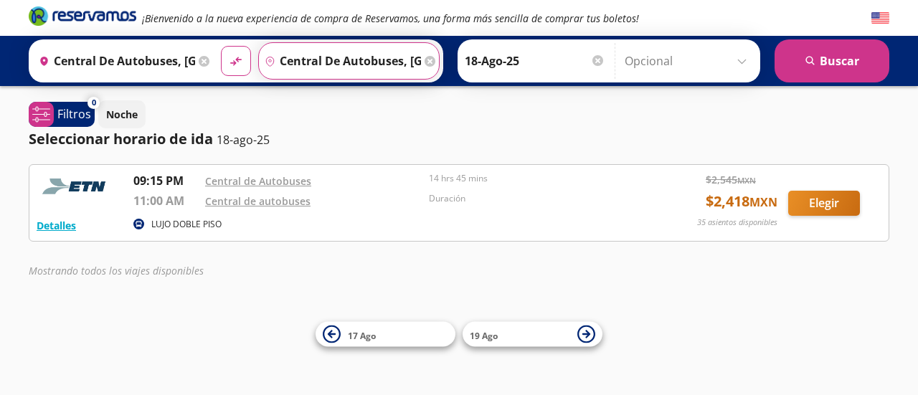
click at [386, 63] on input "Central de Autobuses, [GEOGRAPHIC_DATA]" at bounding box center [340, 61] width 162 height 36
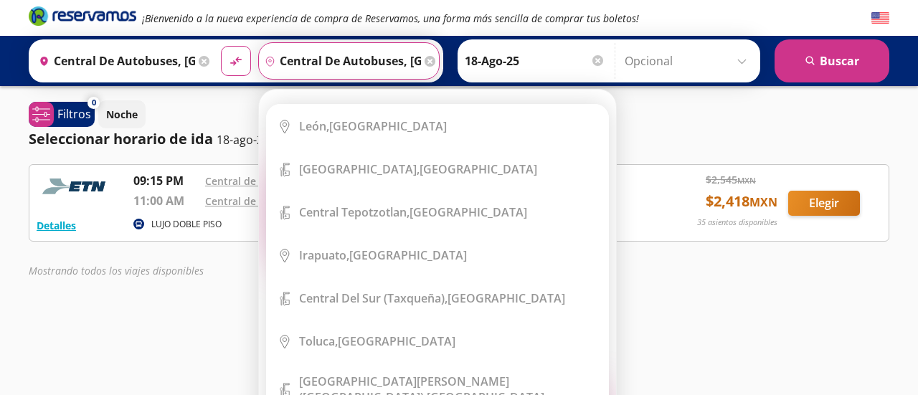
click at [400, 64] on input "Central de Autobuses, [GEOGRAPHIC_DATA]" at bounding box center [340, 61] width 162 height 36
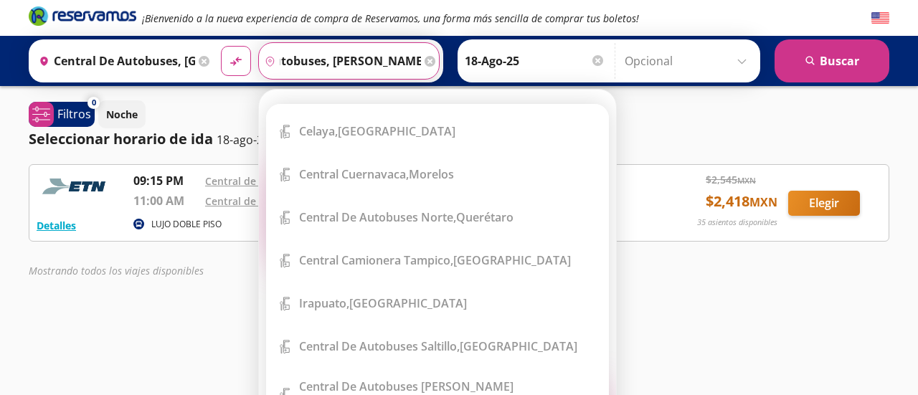
scroll to position [566, 0]
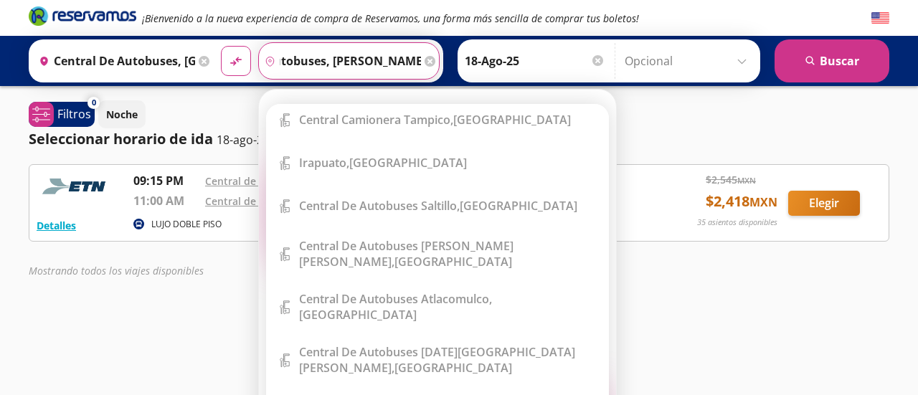
click at [320, 59] on input "central de autobuses, [PERSON_NAME]" at bounding box center [340, 61] width 162 height 36
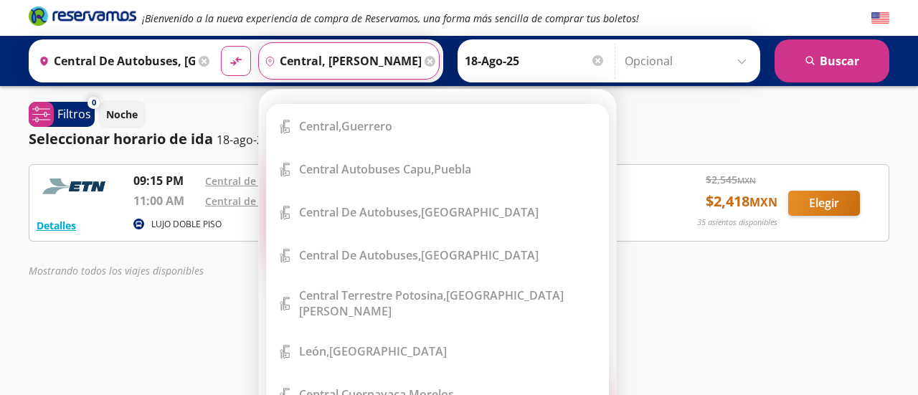
type input "central, [PERSON_NAME]"
click at [516, 58] on input "18-Ago-25" at bounding box center [535, 61] width 141 height 36
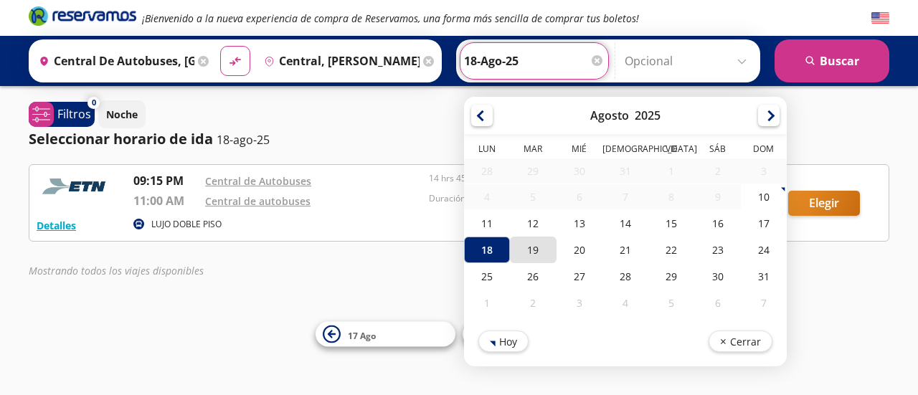
click at [527, 251] on div "19" at bounding box center [533, 250] width 46 height 27
type input "19-Ago-25"
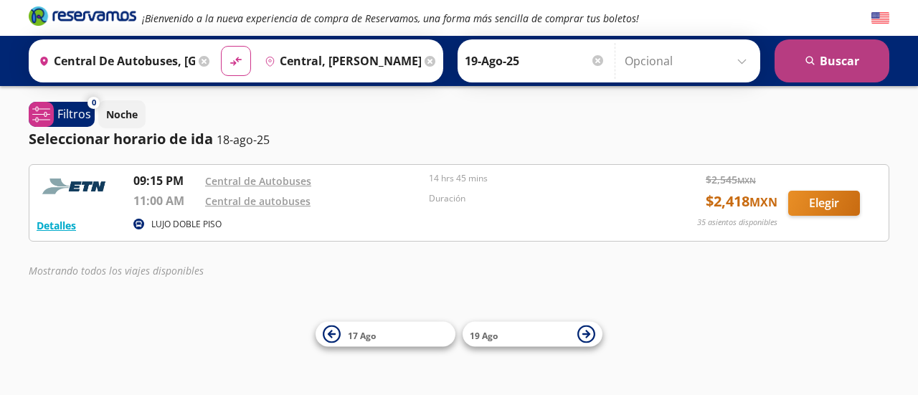
click at [832, 59] on button "search [GEOGRAPHIC_DATA]" at bounding box center [831, 60] width 115 height 43
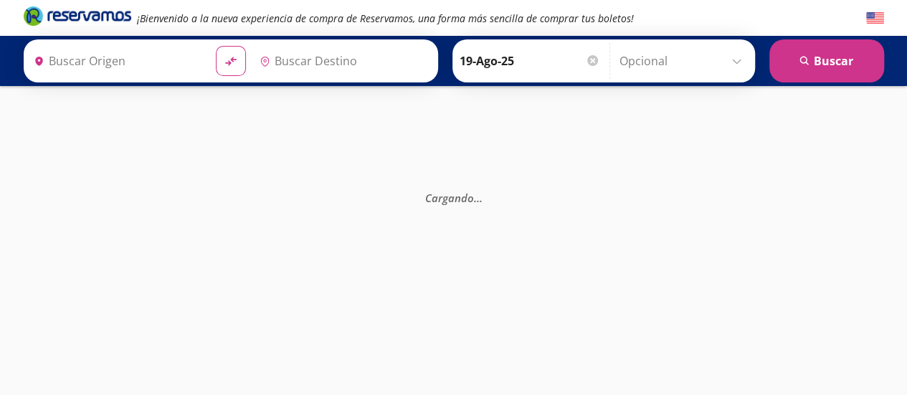
type input "Central de Autobuses, [GEOGRAPHIC_DATA]"
